Goal: Navigation & Orientation: Find specific page/section

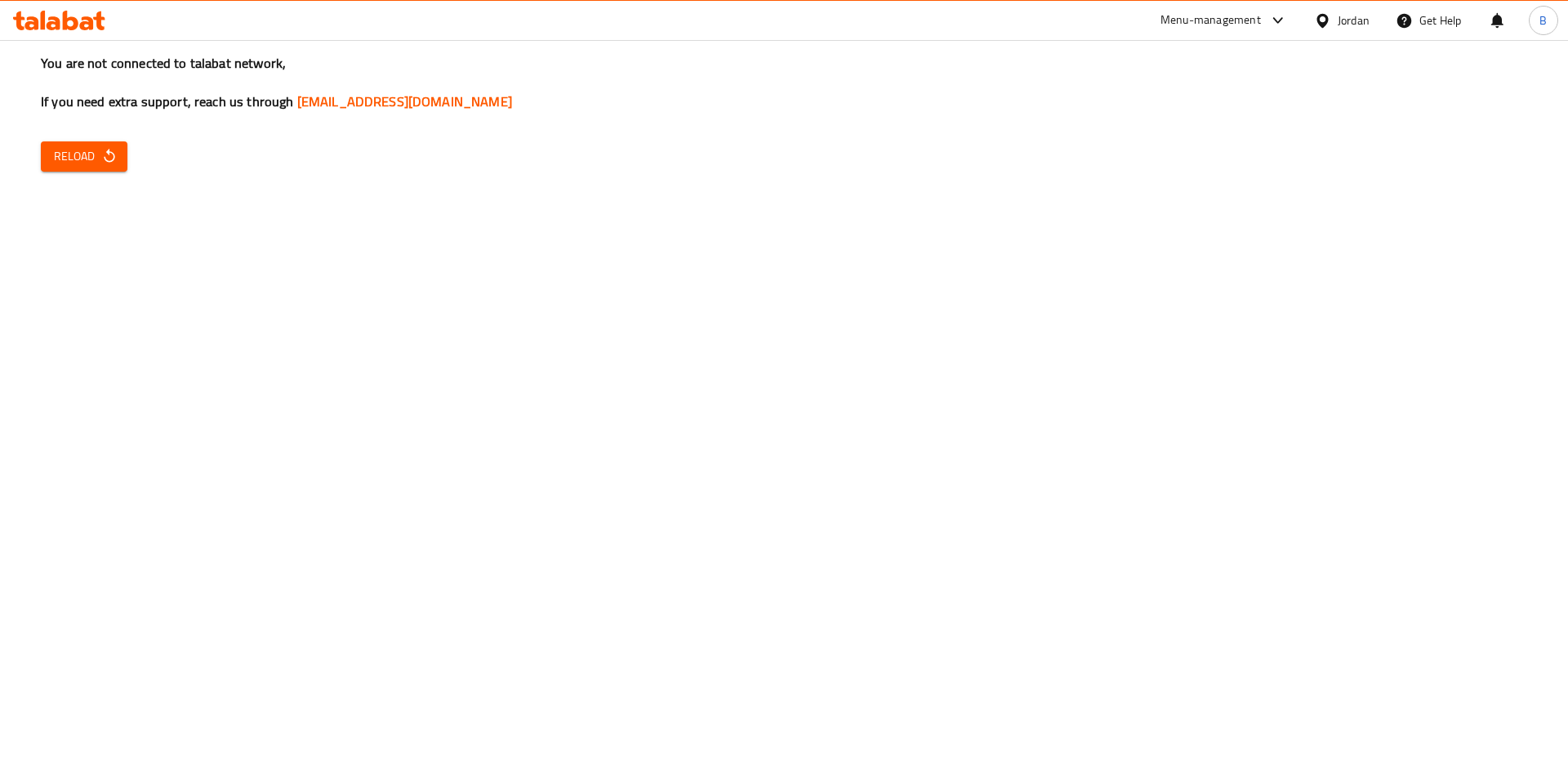
click at [1161, 22] on div "Menu-management" at bounding box center [1211, 20] width 100 height 19
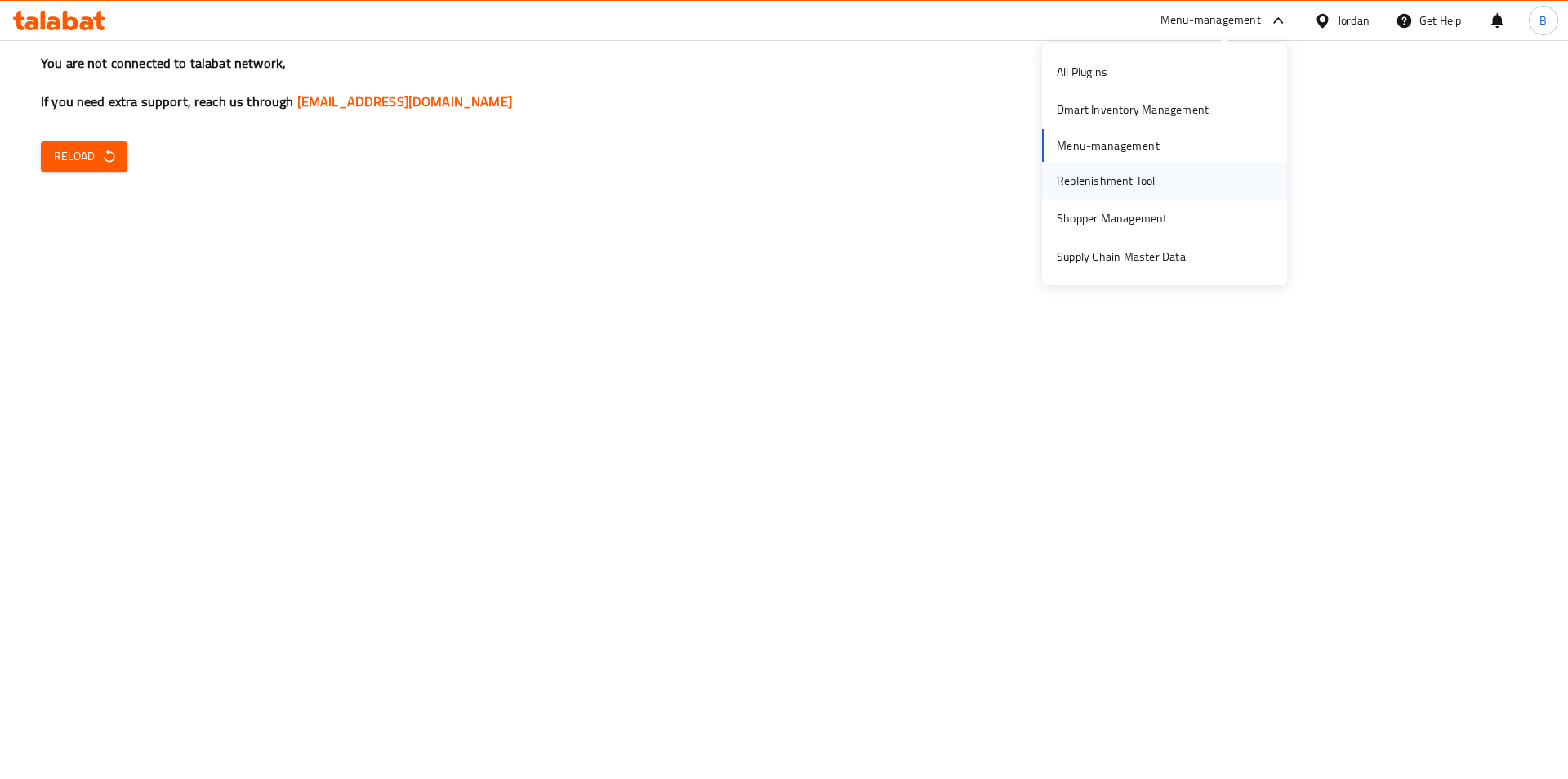
click at [1136, 174] on div "Replenishment Tool" at bounding box center [1106, 180] width 99 height 18
click at [1118, 212] on div "Shopper Management" at bounding box center [1112, 218] width 111 height 18
